Goal: Task Accomplishment & Management: Manage account settings

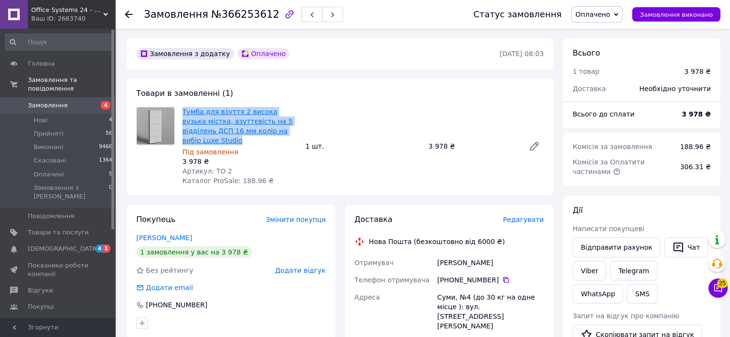
drag, startPoint x: 208, startPoint y: 144, endPoint x: 183, endPoint y: 115, distance: 38.5
click at [183, 115] on span "Тумба для взуття 2 висока вузька містка, взуттєвість на 5 відділень ДСП 16 мм к…" at bounding box center [239, 126] width 115 height 38
copy link "Тумба для взуття 2 висока вузька містка, взуттєвість на 5 відділень ДСП 16 мм к…"
click at [71, 228] on span "Товари та послуги" at bounding box center [58, 232] width 61 height 9
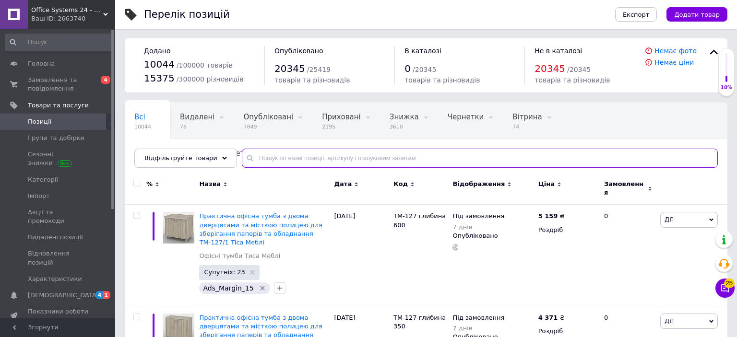
click at [273, 158] on input "text" at bounding box center [480, 158] width 476 height 19
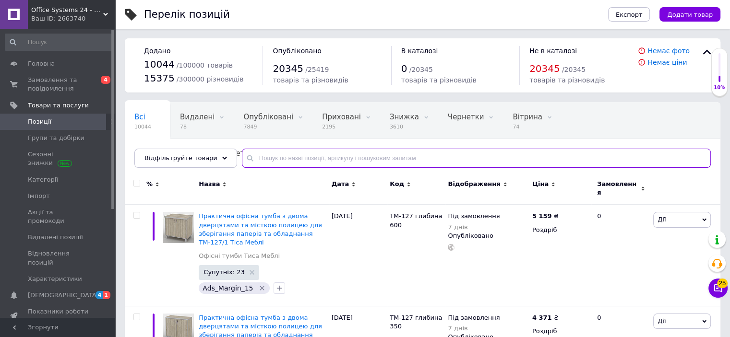
paste input "Тумба для взуття 2 висока вузька містка, взуттєвість на 5 відділень ДСП 16 мм к…"
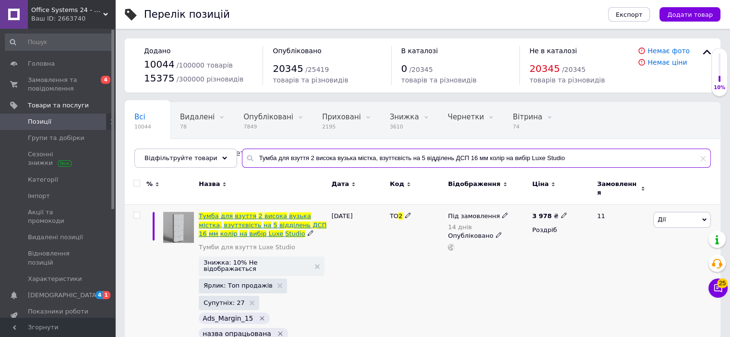
type input "Тумба для взуття 2 висока вузька містка, взуттєвість на 5 відділень ДСП 16 мм к…"
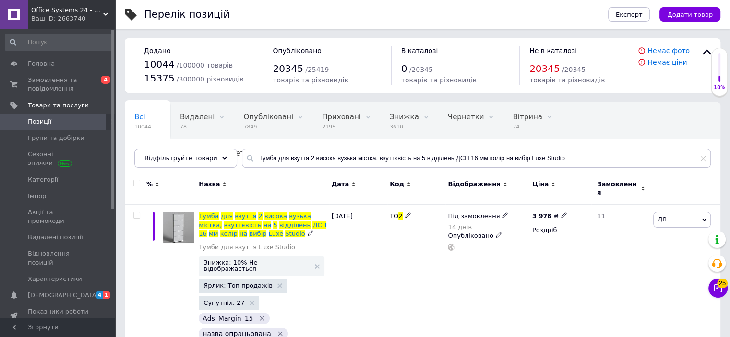
click at [312, 222] on span "ДСП" at bounding box center [319, 225] width 14 height 7
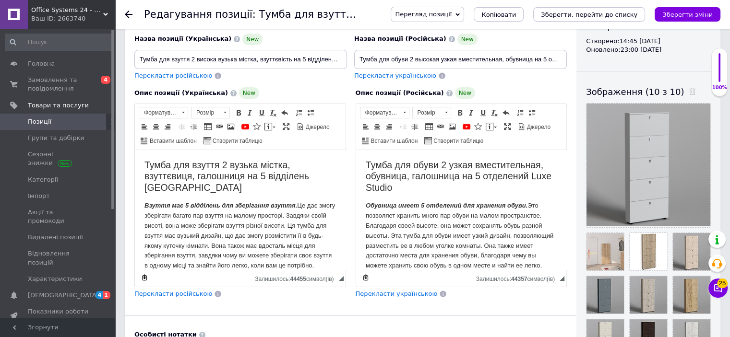
scroll to position [48, 0]
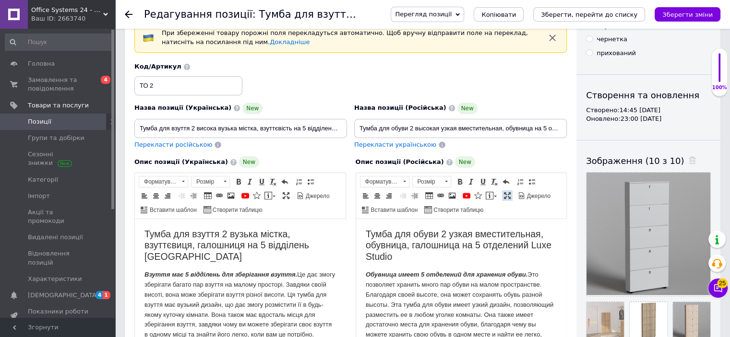
click at [505, 197] on span at bounding box center [507, 196] width 8 height 8
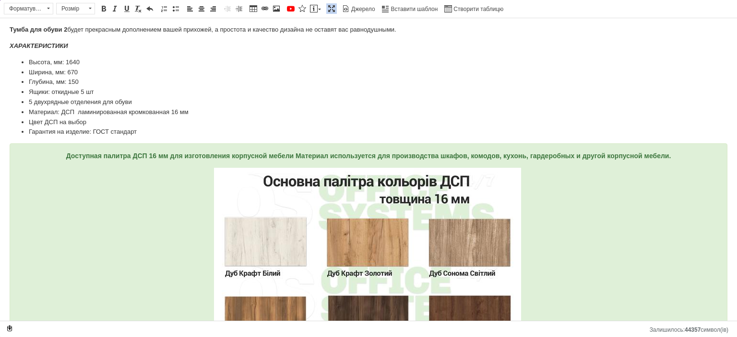
scroll to position [0, 0]
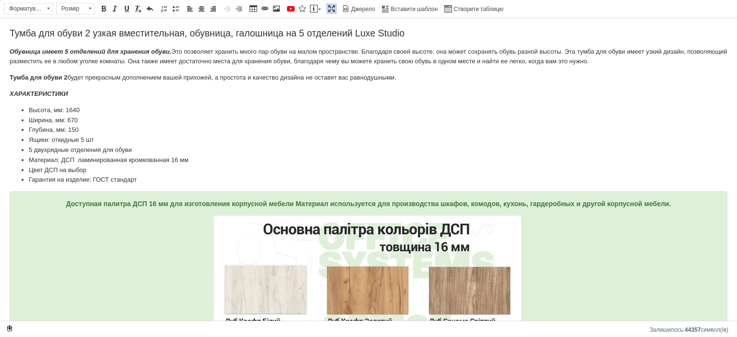
click at [328, 9] on span at bounding box center [332, 9] width 8 height 8
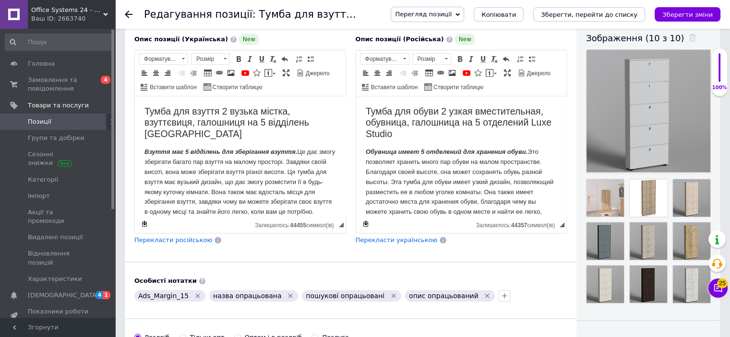
scroll to position [48, 0]
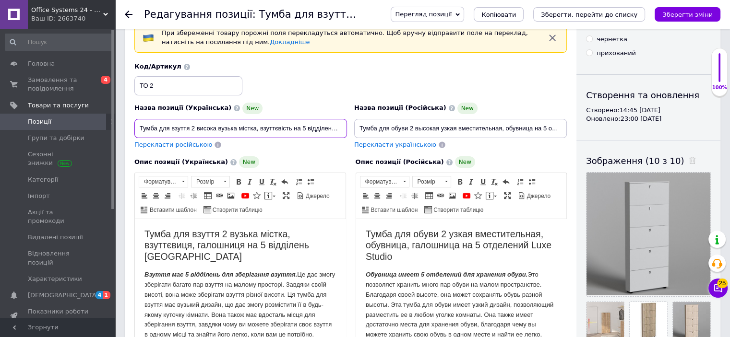
drag, startPoint x: 294, startPoint y: 128, endPoint x: 260, endPoint y: 127, distance: 33.6
click at [260, 127] on input "Тумба для взуття 2 висока вузька містка, взуттєвість на 5 відділень ДСП 16 мм к…" at bounding box center [240, 128] width 213 height 19
type input "Тумба для взуття 2 висока вузька містка, обувниця на 5 відділень ДСП 16 мм колі…"
click at [681, 12] on icon "Зберегти зміни" at bounding box center [687, 14] width 50 height 7
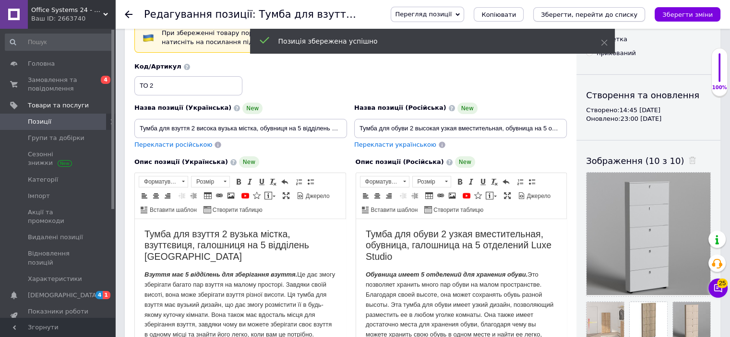
click at [606, 16] on icon "Зберегти, перейти до списку" at bounding box center [589, 14] width 96 height 7
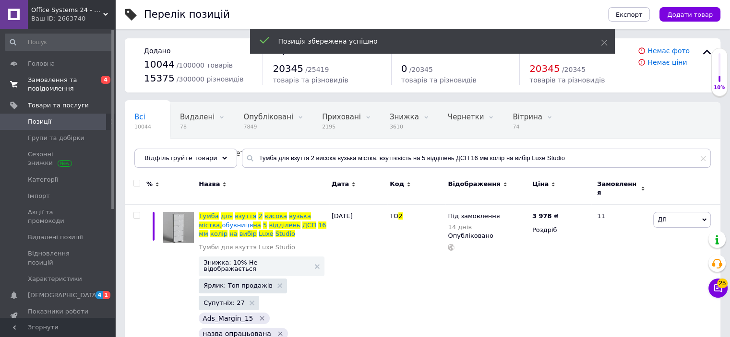
click at [56, 83] on span "Замовлення та повідомлення" at bounding box center [58, 84] width 61 height 17
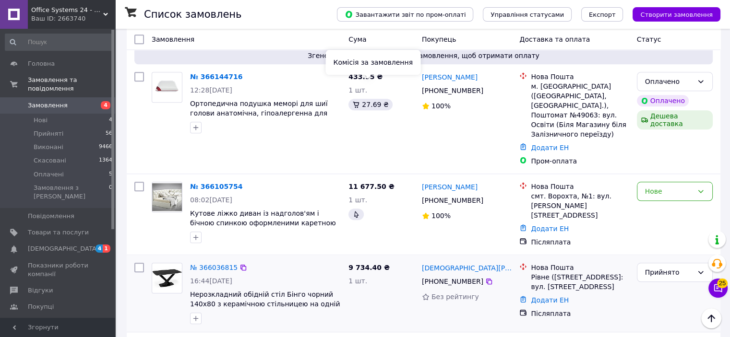
scroll to position [1007, 0]
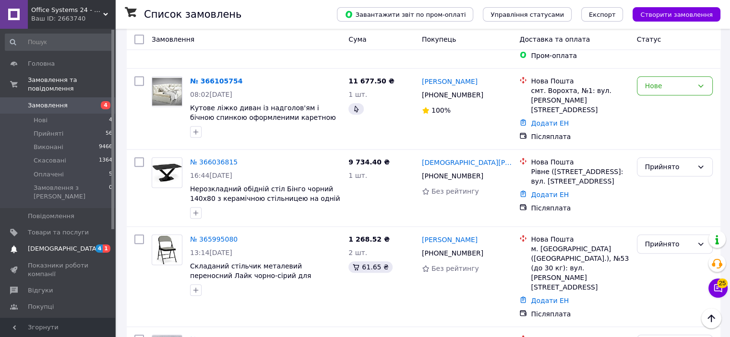
click at [49, 241] on link "[DEMOGRAPHIC_DATA] 4 1" at bounding box center [59, 249] width 118 height 16
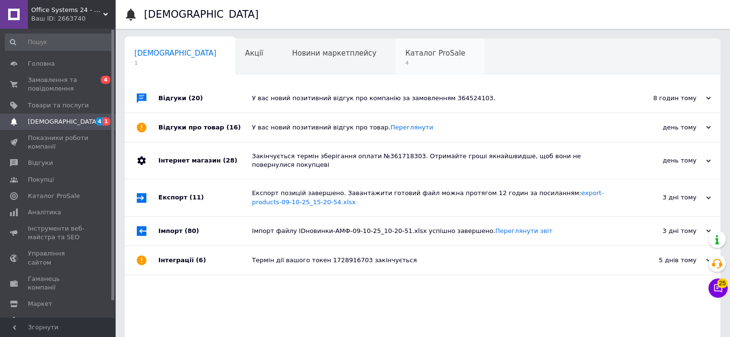
click at [405, 56] on span "Каталог ProSale" at bounding box center [435, 53] width 60 height 9
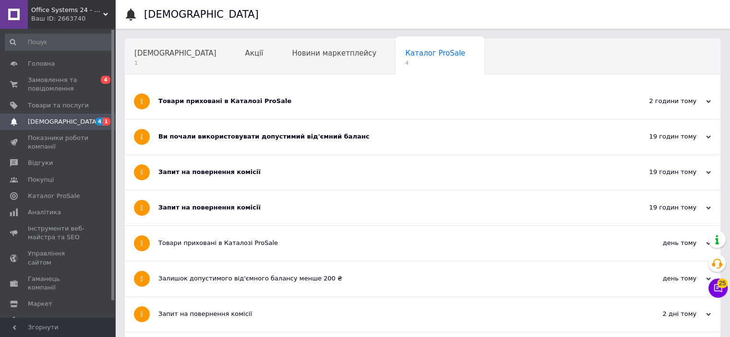
click at [327, 107] on div "Товари приховані в Каталозі ProSale" at bounding box center [386, 101] width 456 height 35
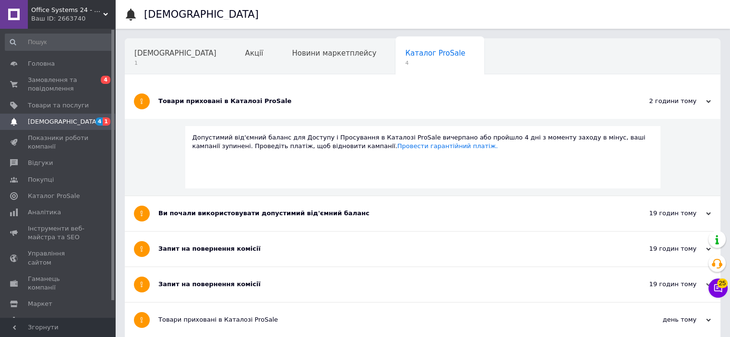
click at [366, 213] on div "Ви почали використовувати допустимий від'ємний баланс" at bounding box center [386, 213] width 456 height 9
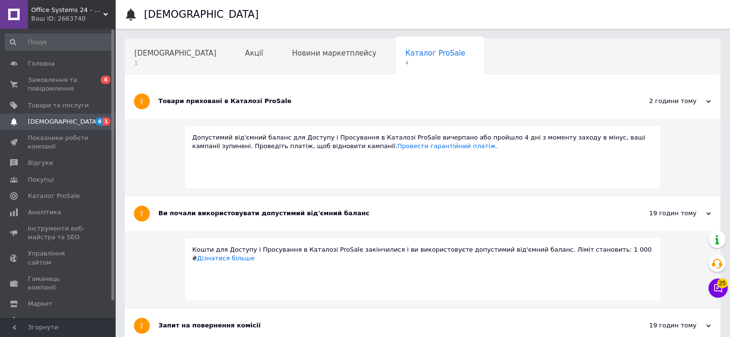
scroll to position [192, 0]
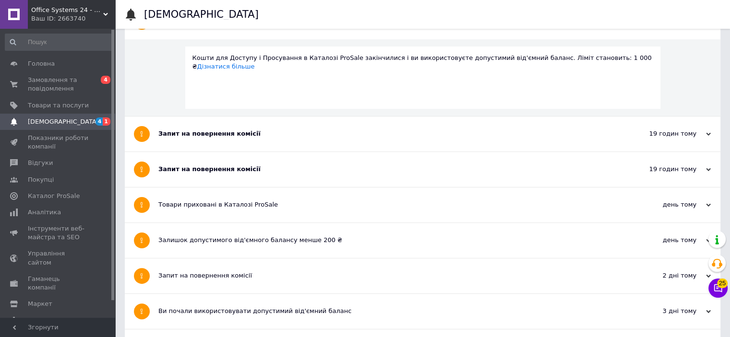
drag, startPoint x: 340, startPoint y: 134, endPoint x: 340, endPoint y: 141, distance: 6.7
click at [340, 134] on div "Запит на повернення комісії" at bounding box center [386, 134] width 456 height 9
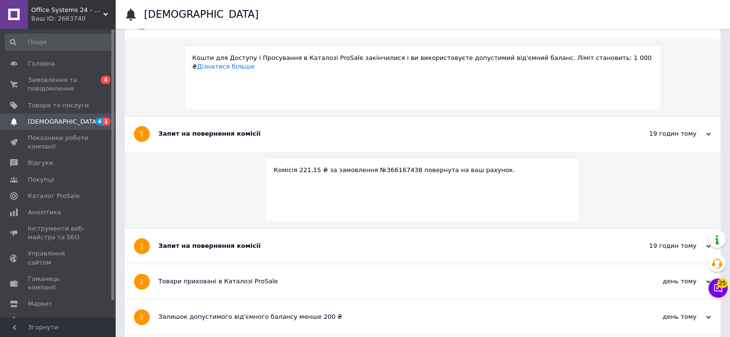
click at [338, 244] on div "Запит на повернення комісії" at bounding box center [386, 246] width 456 height 9
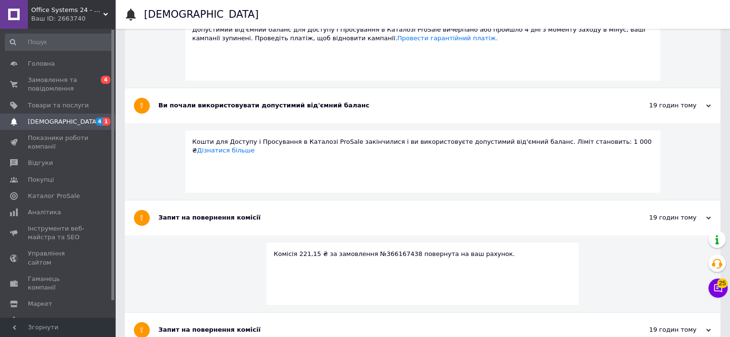
scroll to position [0, 0]
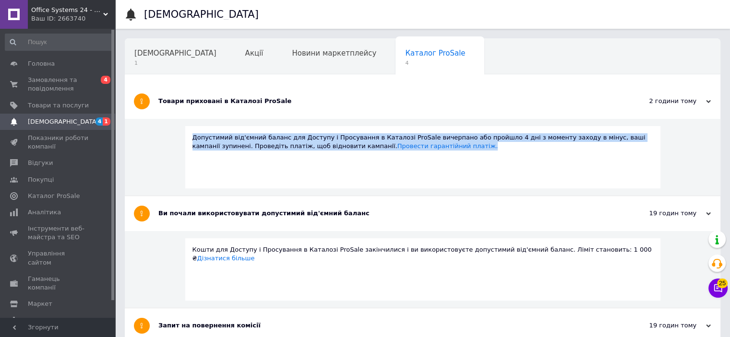
drag, startPoint x: 425, startPoint y: 147, endPoint x: 189, endPoint y: 136, distance: 235.3
click at [189, 136] on div "Допустимий від'ємний баланс для Доступу і Просування в Каталозі ProSale вичерпа…" at bounding box center [422, 157] width 475 height 62
copy div "Допустимий від'ємний баланс для Доступу і Просування в Каталозі ProSale вичерпа…"
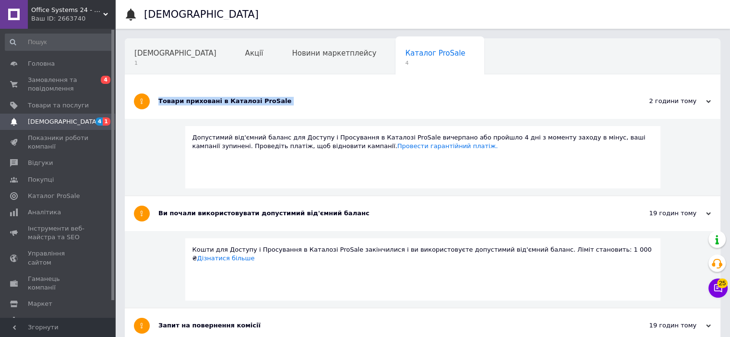
drag, startPoint x: 158, startPoint y: 99, endPoint x: 702, endPoint y: 104, distance: 544.0
click at [708, 106] on div "Товари приховані в [GEOGRAPHIC_DATA] ProSale 2 години тому [DATE]" at bounding box center [422, 101] width 595 height 35
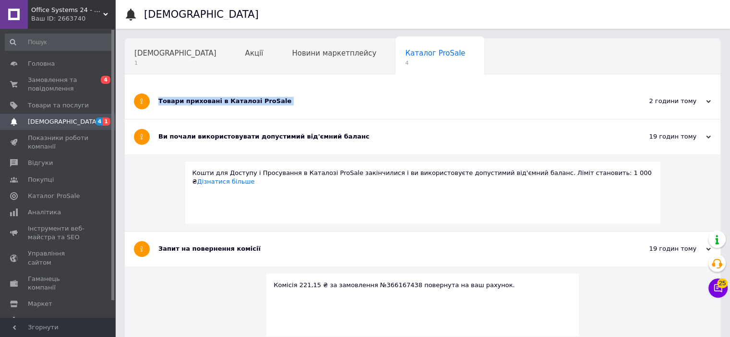
click at [702, 98] on div "2 години тому" at bounding box center [663, 101] width 96 height 9
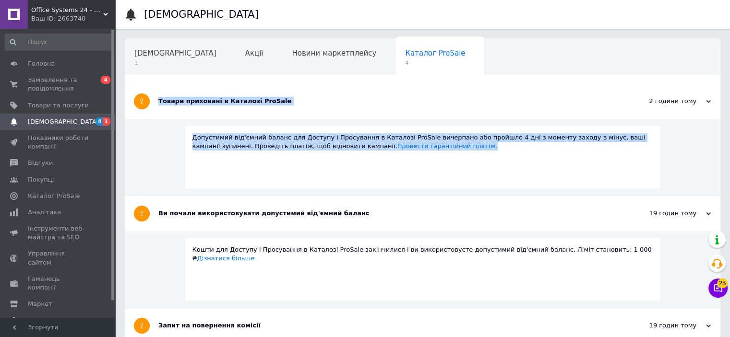
drag, startPoint x: 423, startPoint y: 148, endPoint x: 157, endPoint y: 96, distance: 270.4
click at [157, 96] on div "Товари приховані в Каталозі ProSale 2 години тому [DATE] Допустимий від'ємний б…" at bounding box center [422, 140] width 595 height 112
copy div "Товари приховані в Каталозі ProSale 2 години тому [DATE] Допустимий від'ємний б…"
click at [66, 82] on span "Замовлення та повідомлення" at bounding box center [58, 84] width 61 height 17
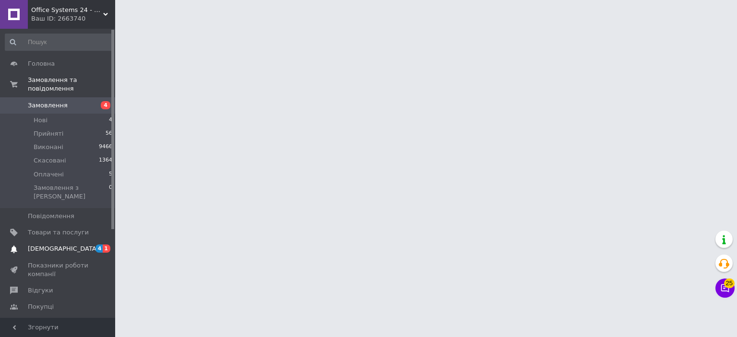
click at [61, 245] on span "[DEMOGRAPHIC_DATA]" at bounding box center [63, 249] width 71 height 9
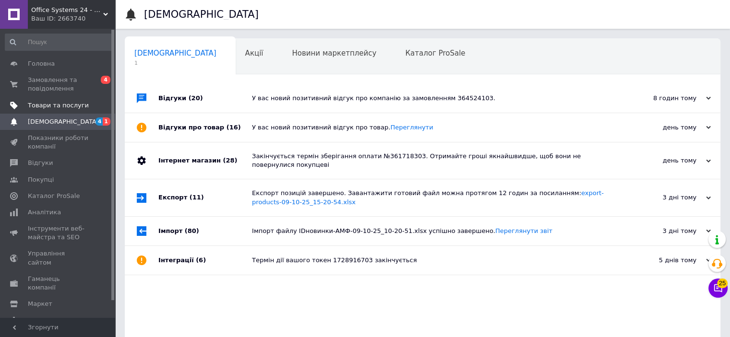
click at [55, 109] on span "Товари та послуги" at bounding box center [58, 105] width 61 height 9
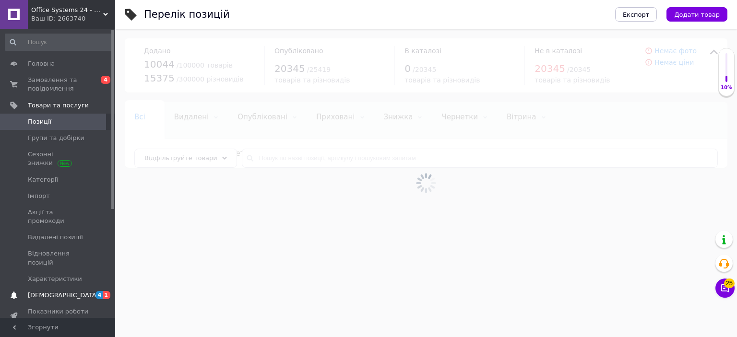
click at [56, 291] on span "[DEMOGRAPHIC_DATA]" at bounding box center [63, 295] width 71 height 9
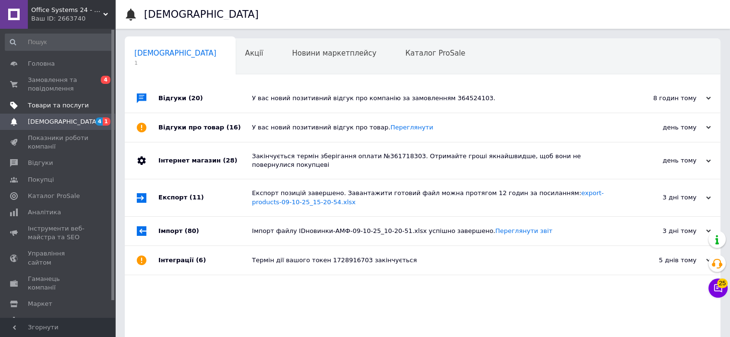
click at [54, 103] on span "Товари та послуги" at bounding box center [58, 105] width 61 height 9
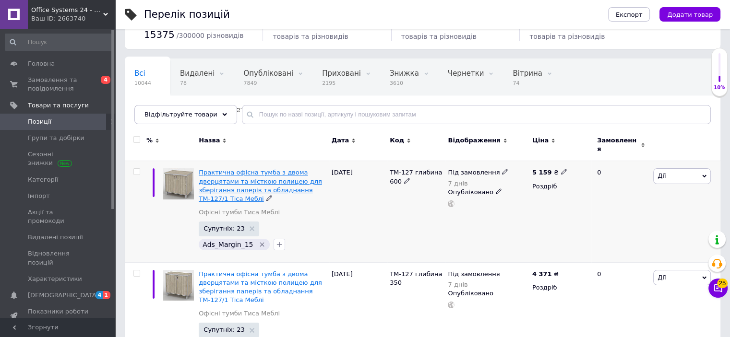
scroll to position [96, 0]
